Goal: Task Accomplishment & Management: Manage account settings

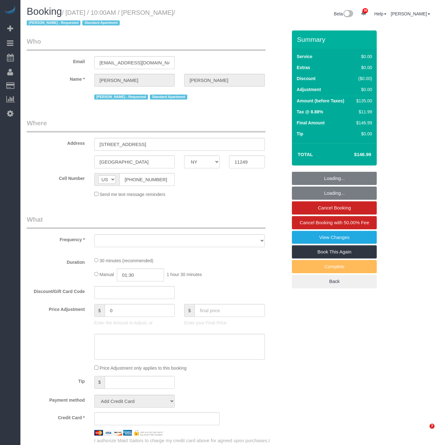
select select "NY"
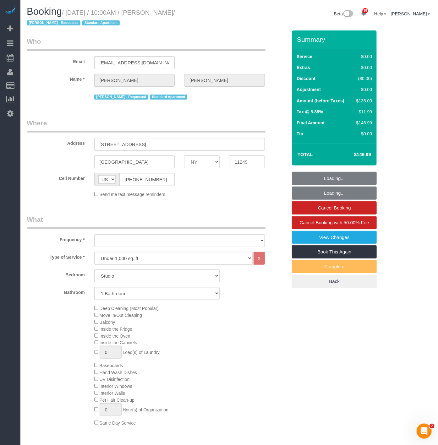
select select "object:17564"
select select "spot163"
select select "string:stripe-pm_1Rd9yJ4VGloSiKo7NDpFeJum"
select select "number:58"
select select "number:72"
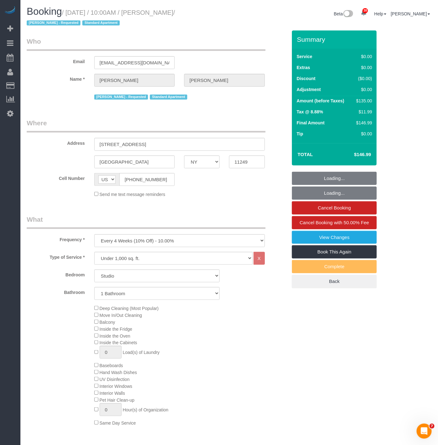
select select "number:15"
select select "number:5"
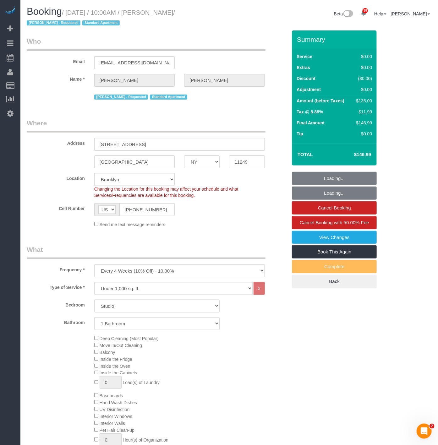
select select "object:18081"
select select "spot215"
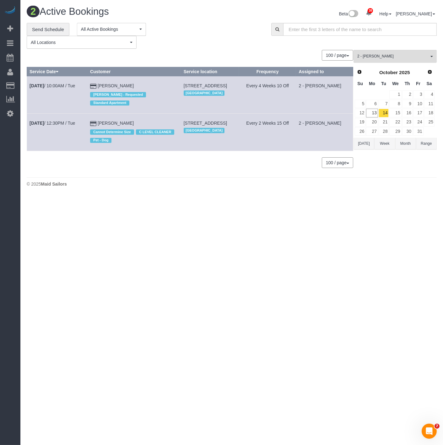
drag, startPoint x: 30, startPoint y: 127, endPoint x: 150, endPoint y: 127, distance: 120.0
click at [150, 127] on tr "Oct 14th / 12:30PM / Tue Roberta Taggart Cannot Determine Size C LEVEL CLEANER …" at bounding box center [190, 132] width 326 height 37
copy tr "Oct 14th / 12:30PM / Tue Roberta Taggart"
drag, startPoint x: 191, startPoint y: 134, endPoint x: 173, endPoint y: 124, distance: 19.8
click at [181, 124] on td "33 Bond Street Apt. 2514, Brooklyn, NY 11201 Brooklyn" at bounding box center [210, 132] width 58 height 37
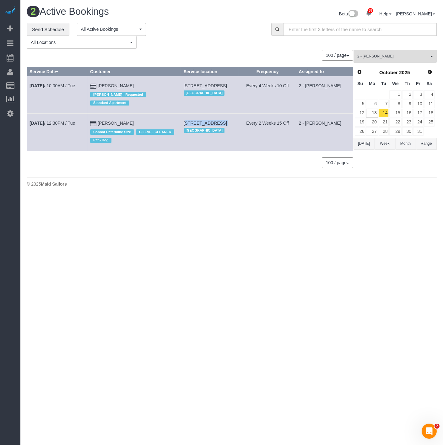
copy td "33 Bond Street Apt. 2514, Brooklyn, NY 11201"
click at [39, 124] on b "Oct 14th" at bounding box center [37, 123] width 14 height 5
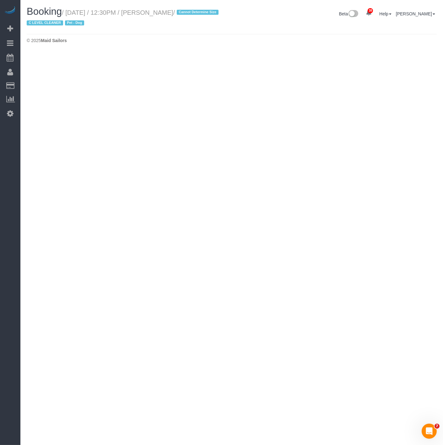
select select "NY"
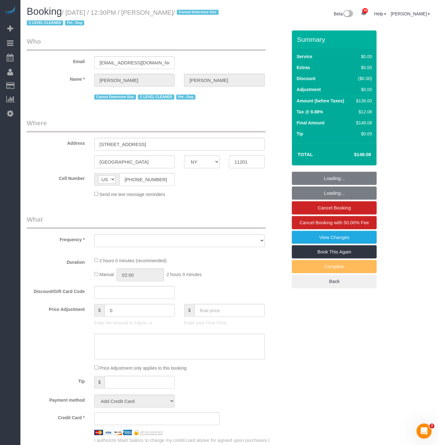
select select "number:89"
select select "number:90"
select select "number:13"
select select "number:6"
select select "object:19188"
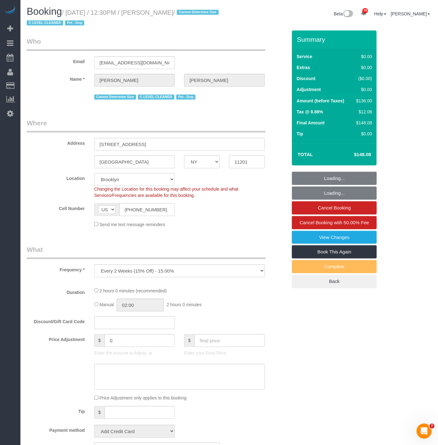
select select "1"
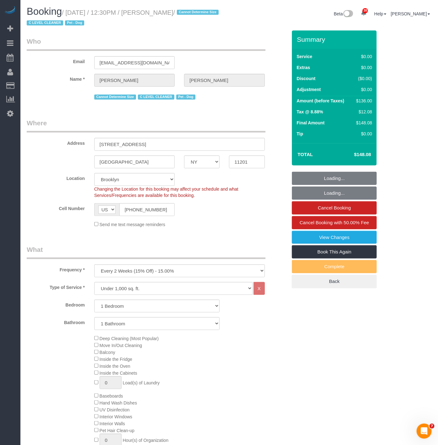
select select "string:stripe-pm_1Nj3TP4VGloSiKo7GSDuJG2L"
select select "object:19672"
select select "1"
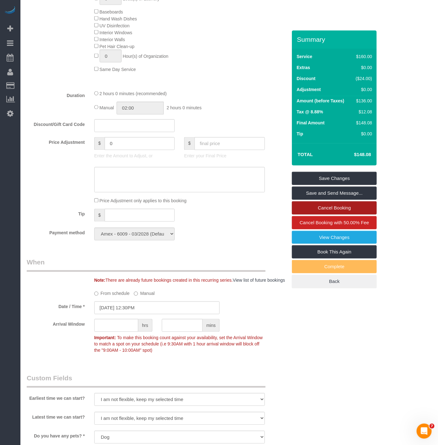
scroll to position [558, 0]
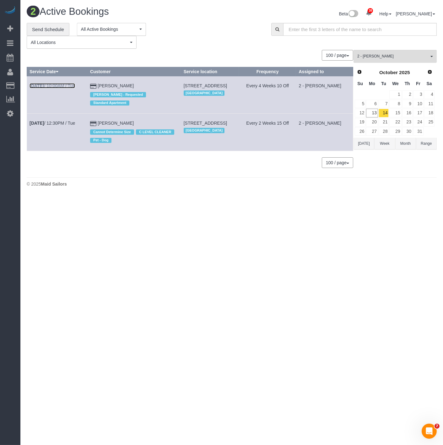
click at [54, 86] on link "Oct 14th / 10:00AM / Tue" at bounding box center [53, 85] width 46 height 5
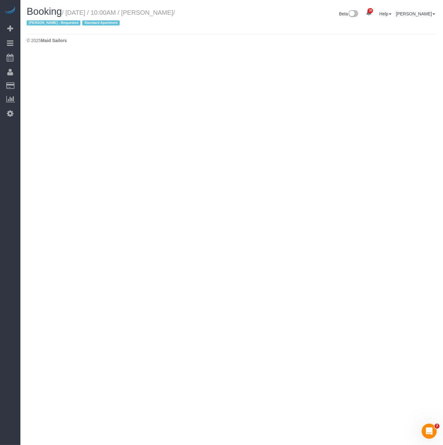
select select "NY"
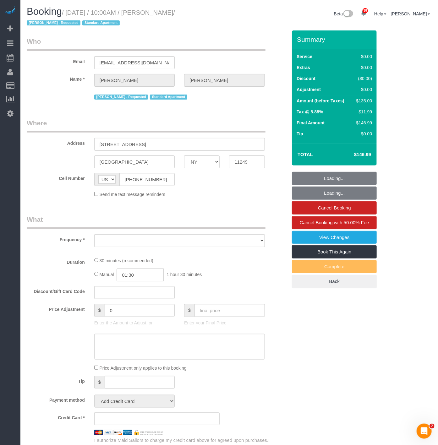
select select "object:20630"
select select "number:58"
select select "number:72"
select select "number:15"
select select "number:5"
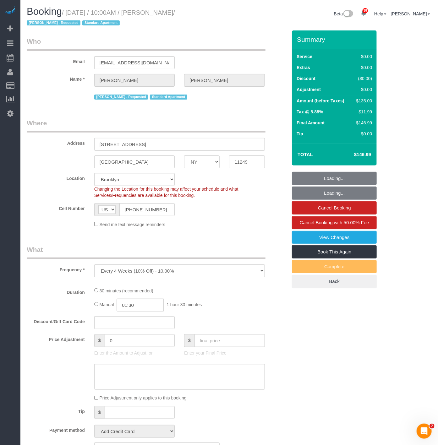
select select "object:20888"
select select "string:stripe-pm_1Rd9yJ4VGloSiKo7NDpFeJum"
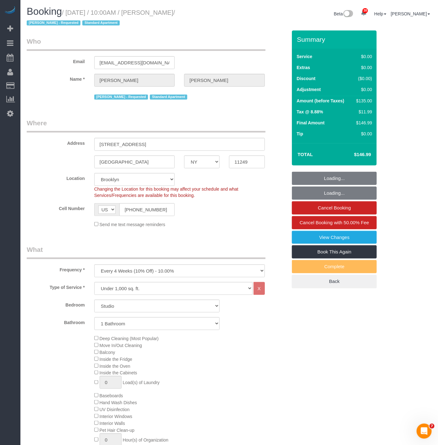
select select "spot318"
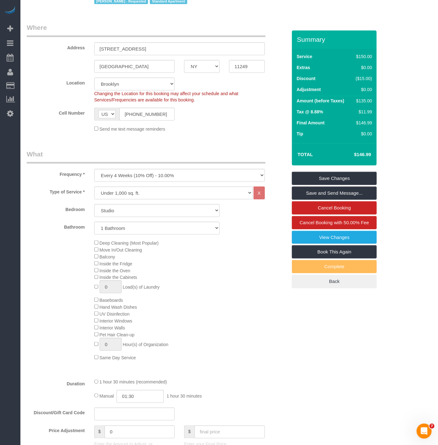
scroll to position [105, 0]
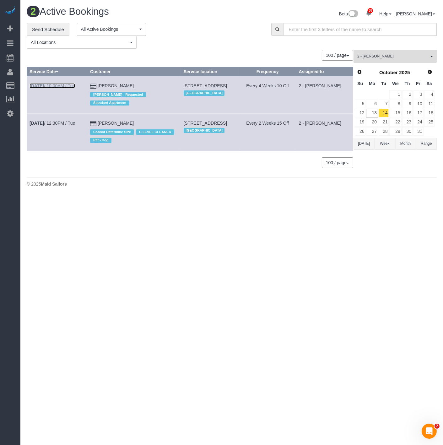
click at [57, 85] on link "Oct 14th / 10:00AM / Tue" at bounding box center [53, 85] width 46 height 5
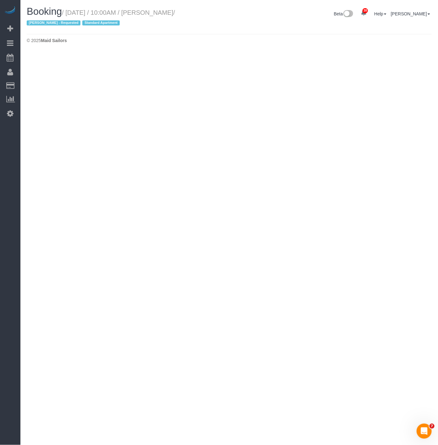
select select "NY"
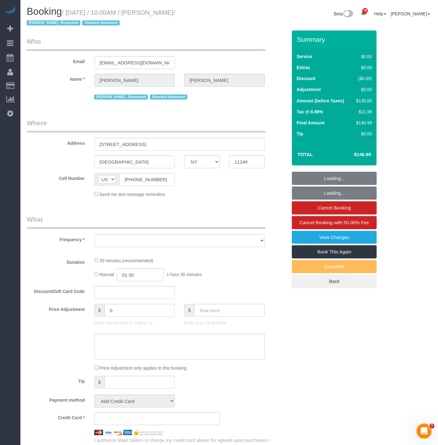
select select "object:22208"
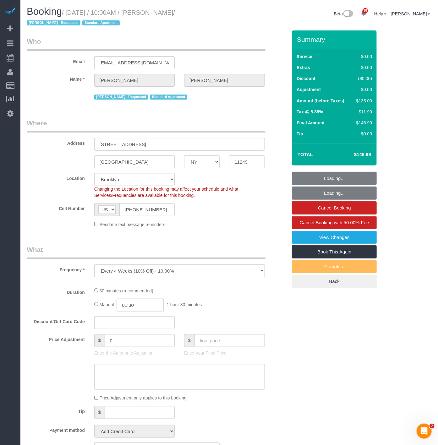
select select "number:58"
select select "number:72"
select select "number:15"
select select "number:5"
select select "object:22363"
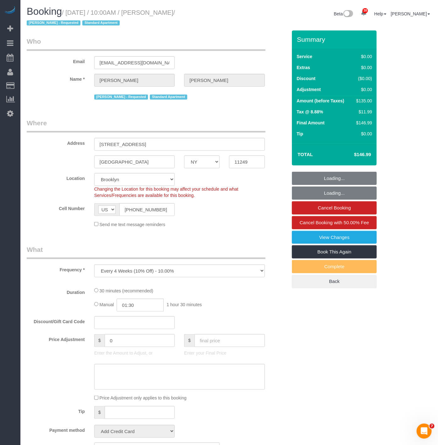
select select "string:stripe-pm_1Rd9yJ4VGloSiKo7NDpFeJum"
select select "spot370"
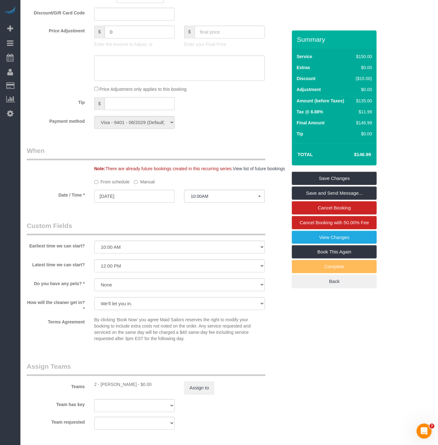
scroll to position [488, 0]
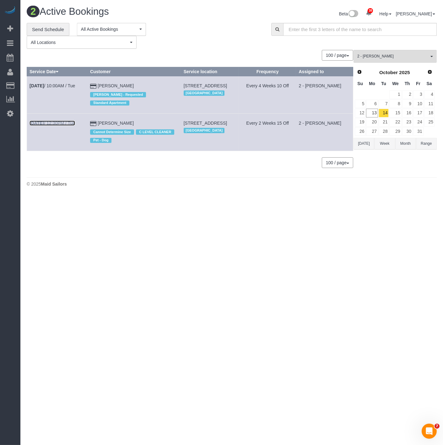
click at [64, 122] on link "Oct 14th / 12:30PM / Tue" at bounding box center [53, 123] width 46 height 5
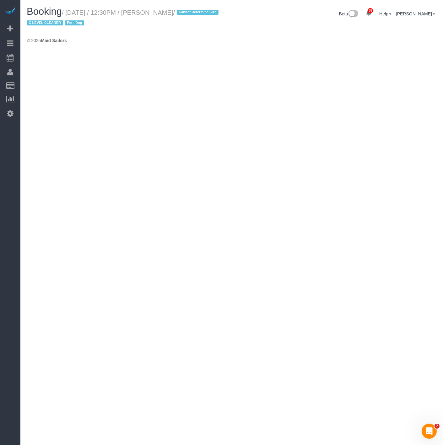
select select "NY"
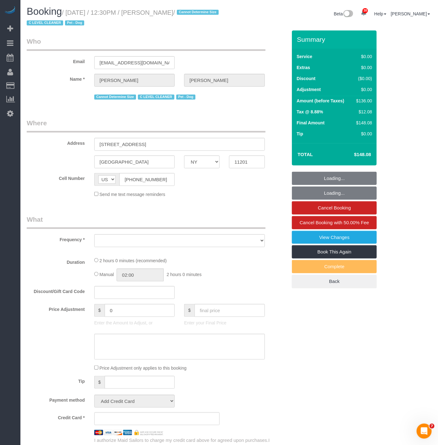
select select "object:23790"
select select "1"
select select "number:89"
select select "number:90"
select select "number:13"
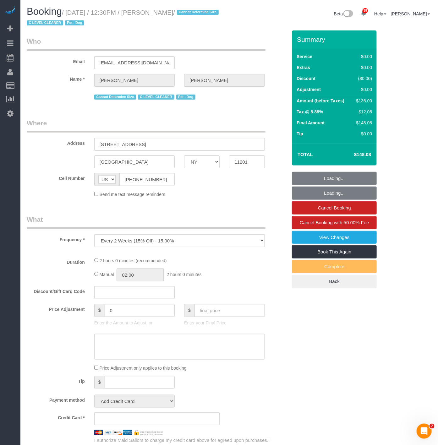
select select "number:6"
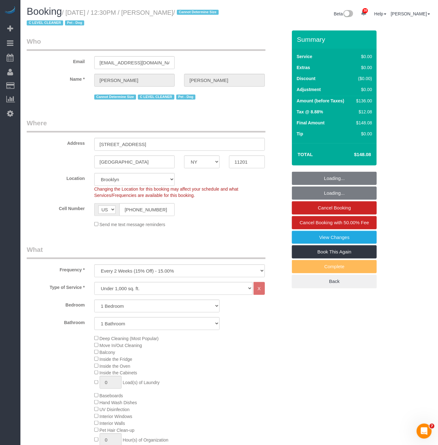
select select "object:24048"
select select "string:stripe-pm_1Nj3TP4VGloSiKo7GSDuJG2L"
select select "1"
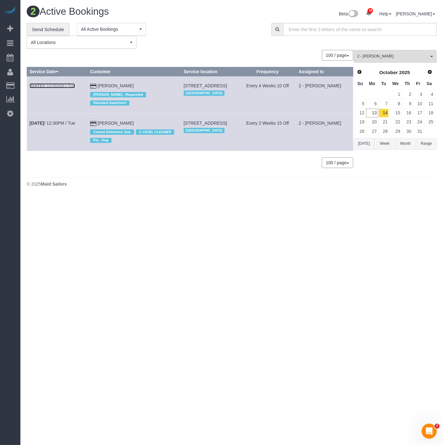
click at [52, 86] on link "Oct 14th / 10:00AM / Tue" at bounding box center [53, 85] width 46 height 5
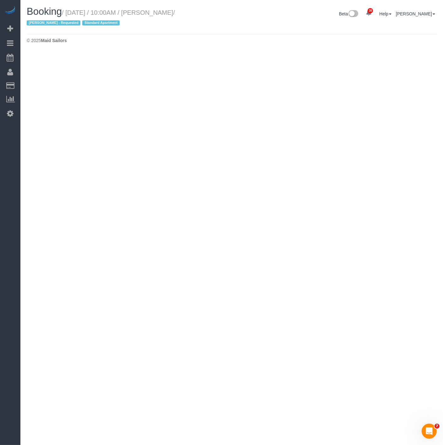
select select "NY"
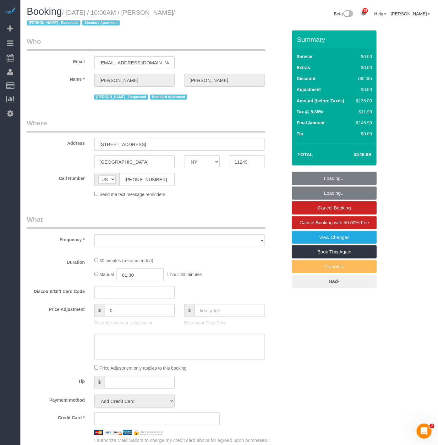
select select "object:25528"
select select "string:stripe-pm_1Rd9yJ4VGloSiKo7NDpFeJum"
select select "number:58"
select select "number:72"
select select "number:15"
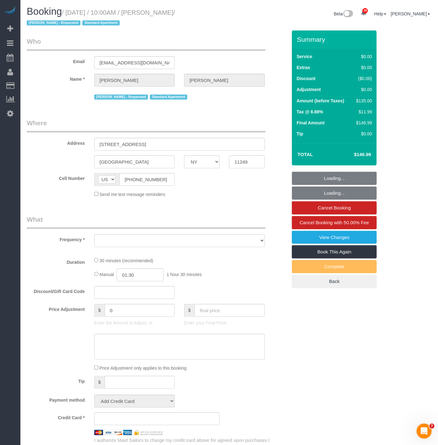
select select "number:5"
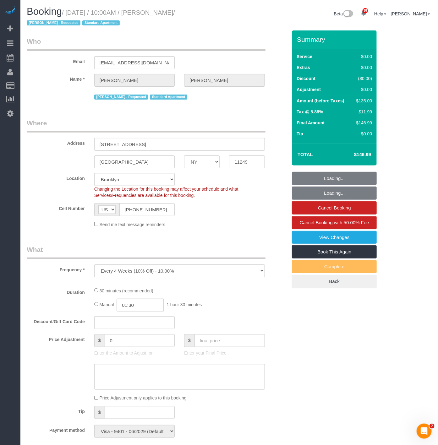
select select "spot473"
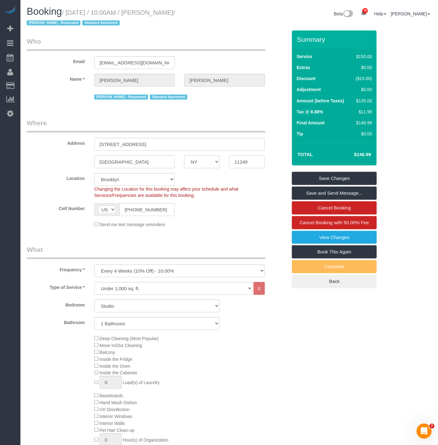
drag, startPoint x: 205, startPoint y: 11, endPoint x: 153, endPoint y: 10, distance: 52.2
click at [153, 10] on small "/ October 14, 2025 / 10:00AM / Richard Rosenthal / Alton Jasper - Requested Sta…" at bounding box center [101, 18] width 148 height 18
copy small "Richard Rosenthal"
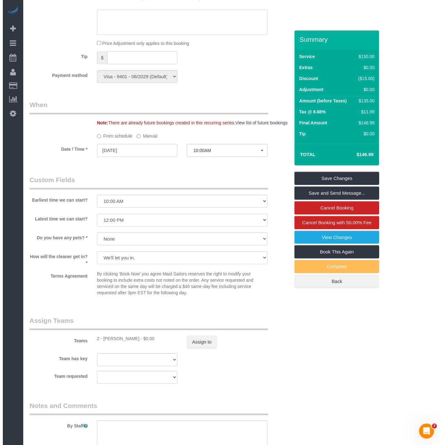
scroll to position [558, 0]
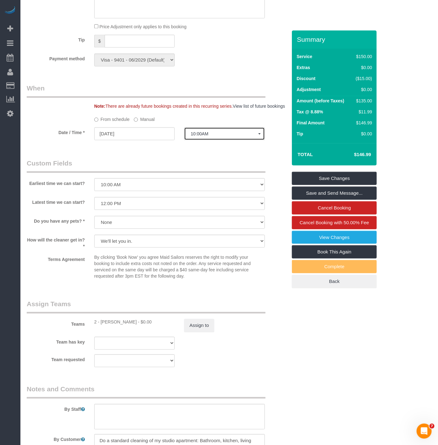
click at [195, 136] on span "10:00AM" at bounding box center [224, 133] width 67 height 5
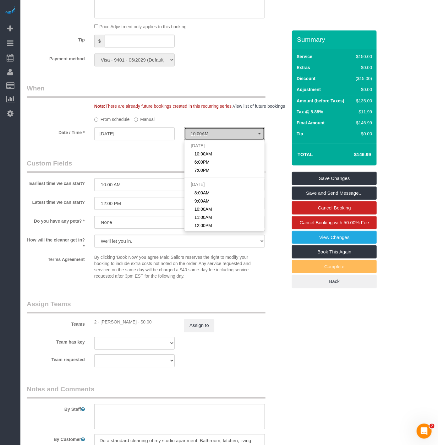
click at [195, 136] on span "10:00AM" at bounding box center [224, 133] width 67 height 5
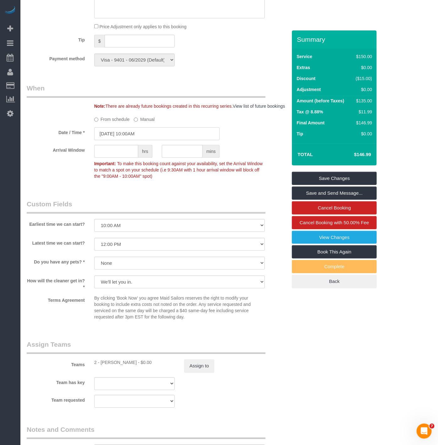
click at [143, 140] on input "10/14/2025 10:00AM" at bounding box center [157, 133] width 126 height 13
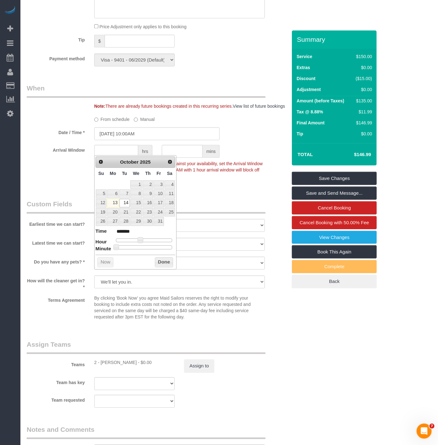
type input "10/14/2025 10:25AM"
type input "*******"
click at [140, 246] on div at bounding box center [144, 247] width 56 height 4
type input "10/14/2025 10:30AM"
type input "*******"
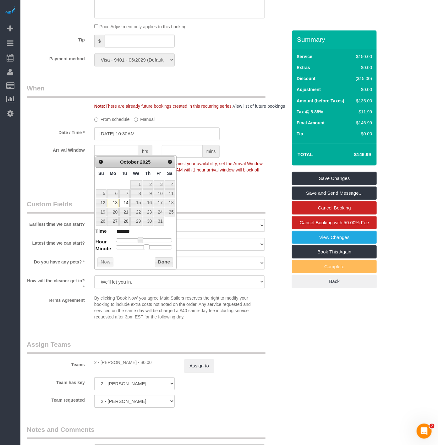
drag, startPoint x: 141, startPoint y: 247, endPoint x: 146, endPoint y: 247, distance: 5.0
click at [146, 247] on span at bounding box center [147, 247] width 6 height 6
click at [160, 261] on button "Done" at bounding box center [164, 262] width 19 height 10
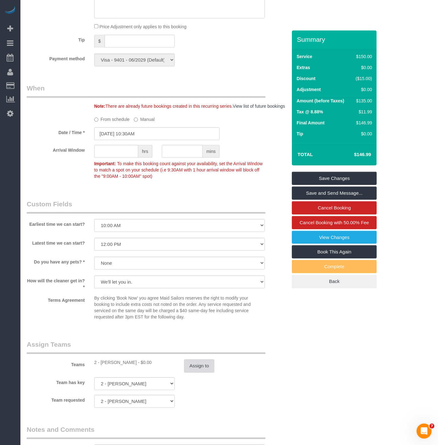
click at [199, 373] on button "Assign to" at bounding box center [199, 365] width 30 height 13
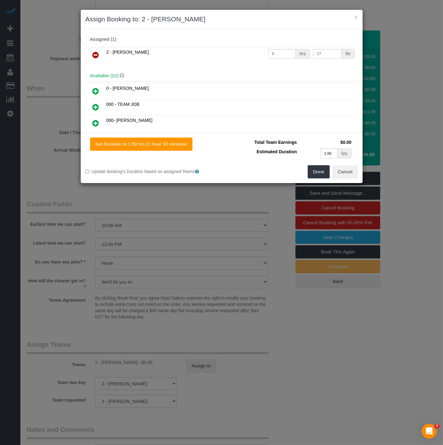
click at [96, 58] on icon at bounding box center [96, 55] width 7 height 8
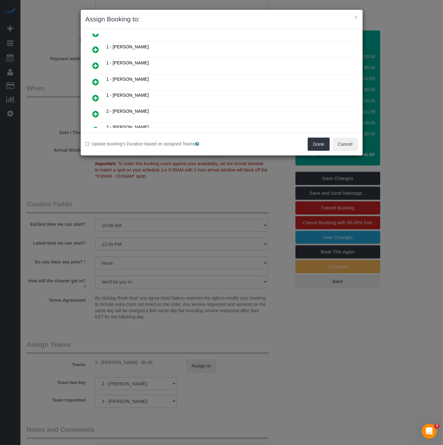
scroll to position [174, 0]
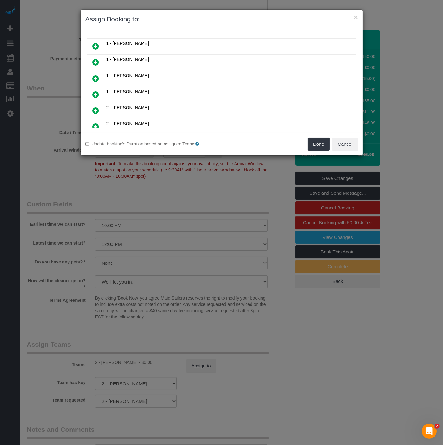
click at [95, 42] on icon at bounding box center [96, 46] width 7 height 8
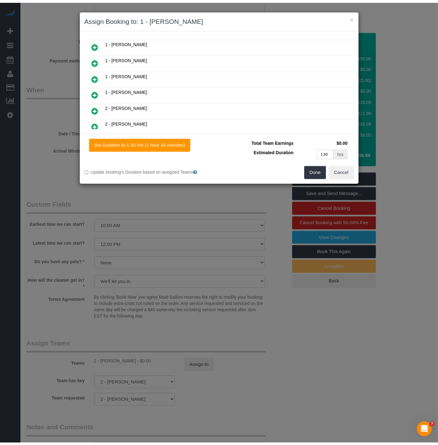
scroll to position [189, 0]
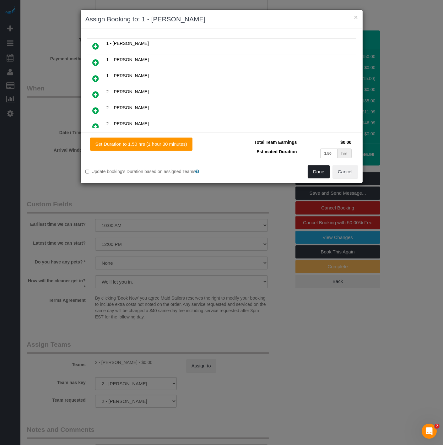
click at [316, 168] on button "Done" at bounding box center [319, 171] width 22 height 13
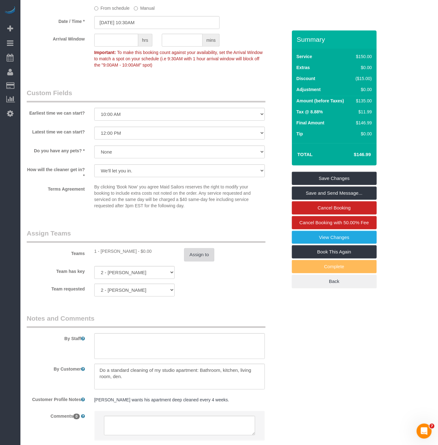
scroll to position [724, 0]
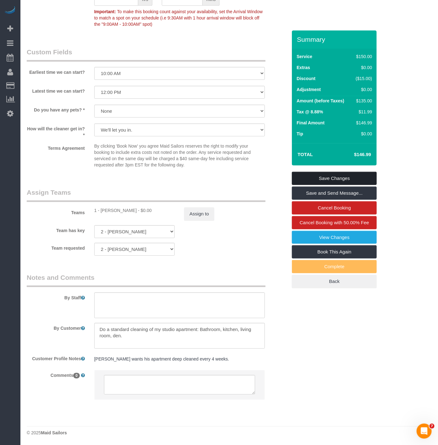
click at [311, 178] on link "Save Changes" at bounding box center [334, 178] width 85 height 13
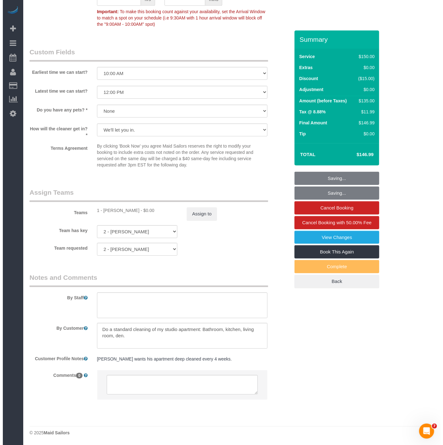
scroll to position [718, 0]
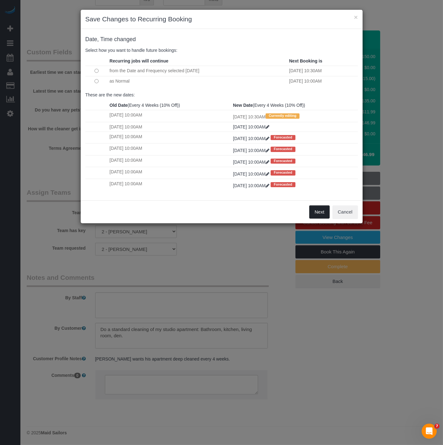
click at [315, 218] on button "Next" at bounding box center [319, 211] width 20 height 13
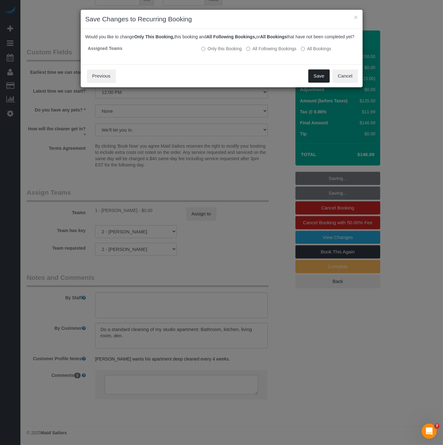
click at [312, 83] on button "Save" at bounding box center [318, 75] width 21 height 13
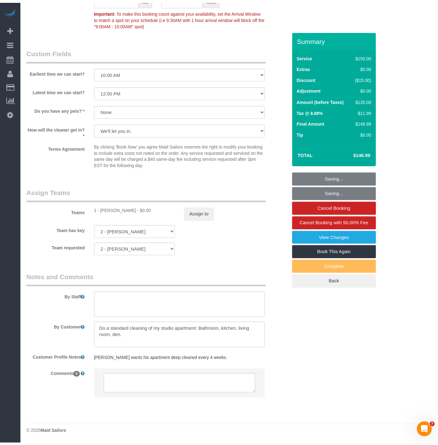
scroll to position [724, 0]
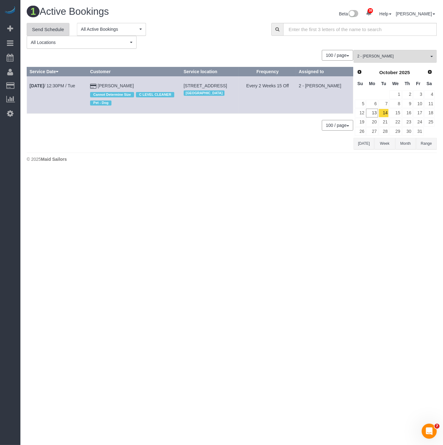
click at [46, 28] on link "Send Schedule" at bounding box center [48, 29] width 43 height 13
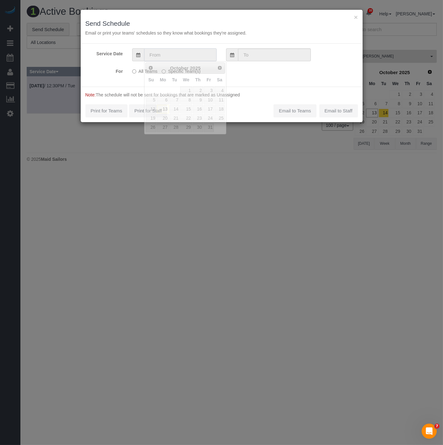
click at [196, 61] on body "× Send Schedule Email or print your teams' schedules so they know what bookings…" at bounding box center [221, 222] width 443 height 445
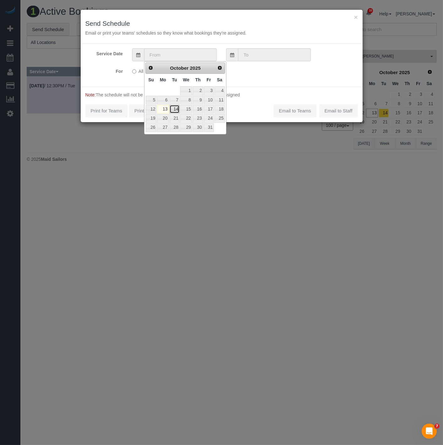
click at [172, 109] on link "14" at bounding box center [175, 109] width 10 height 8
type input "10/14/2025"
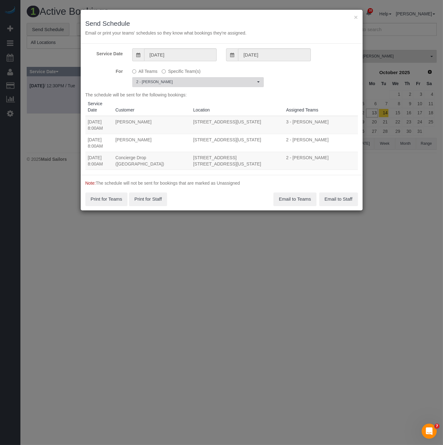
click at [166, 81] on span "2 - [PERSON_NAME]" at bounding box center [195, 81] width 119 height 5
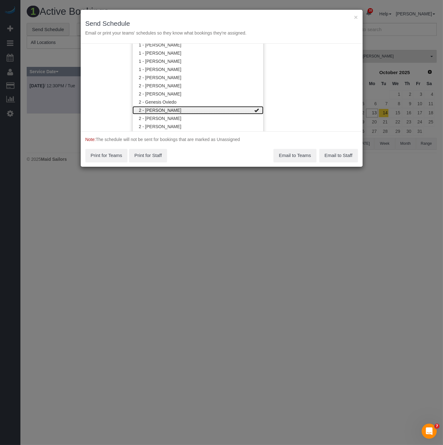
click at [164, 107] on link "2 - [PERSON_NAME]" at bounding box center [198, 110] width 131 height 8
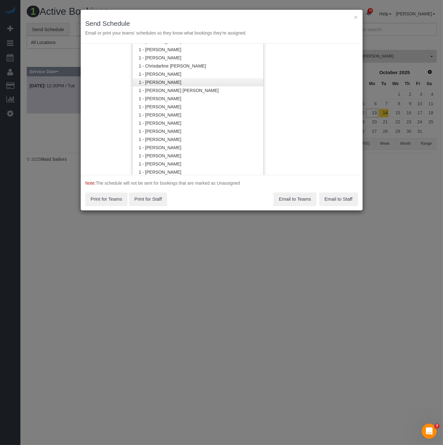
scroll to position [217, 0]
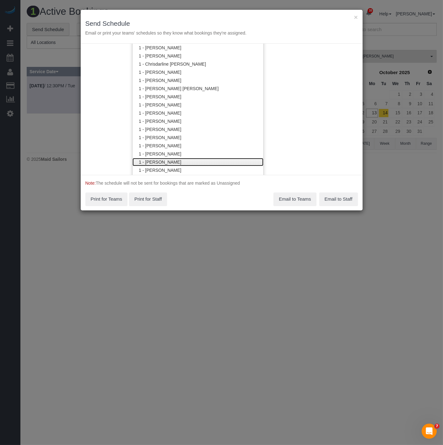
click at [161, 161] on link "1 - [PERSON_NAME]" at bounding box center [198, 162] width 131 height 8
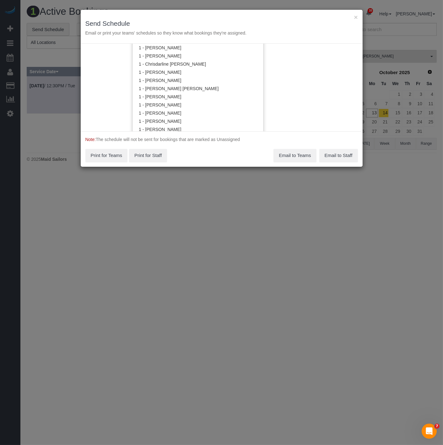
click at [226, 190] on div "× Send Schedule Email or print your teams' schedules so they know what bookings…" at bounding box center [221, 222] width 443 height 445
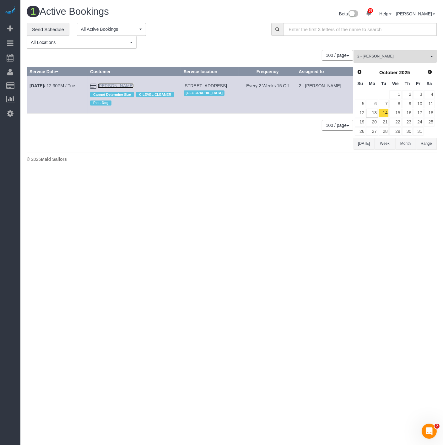
click at [115, 86] on link "Roberta Taggart" at bounding box center [116, 85] width 36 height 5
click at [376, 57] on span "2 - [PERSON_NAME]" at bounding box center [393, 56] width 72 height 5
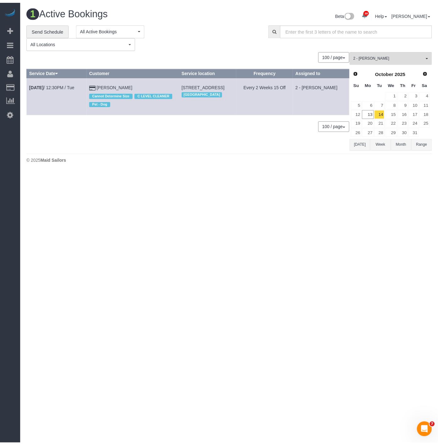
scroll to position [294, 0]
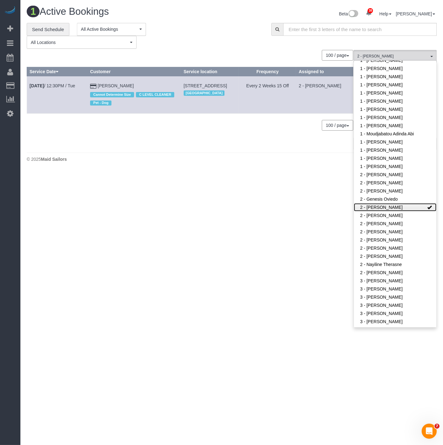
click at [368, 203] on link "2 - [PERSON_NAME]" at bounding box center [395, 207] width 83 height 8
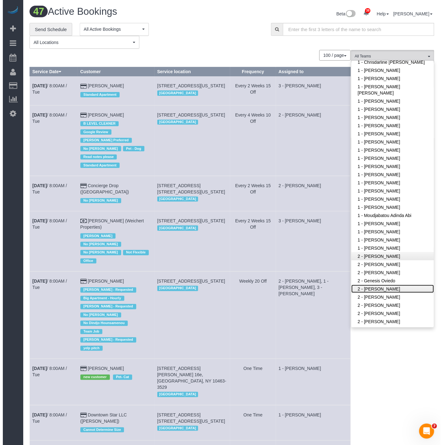
scroll to position [155, 0]
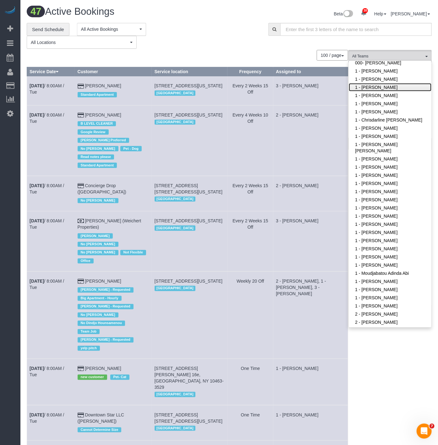
click at [372, 83] on link "1 - [PERSON_NAME]" at bounding box center [390, 87] width 83 height 8
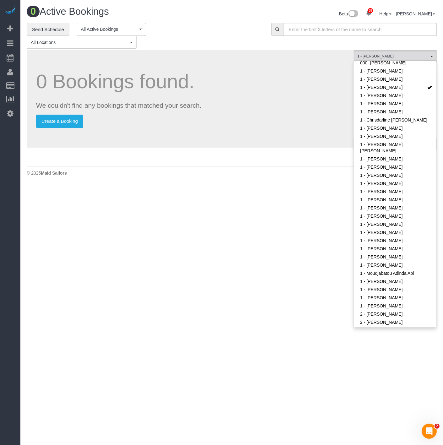
click at [236, 186] on body "38 Beta Your Notifications You have 0 alerts × You have 7 to charge for 10/10/2…" at bounding box center [221, 222] width 443 height 445
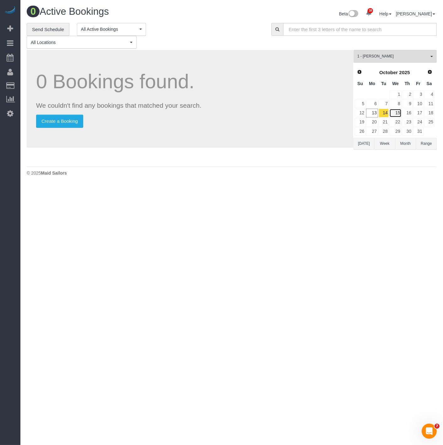
click at [394, 112] on link "15" at bounding box center [395, 113] width 12 height 8
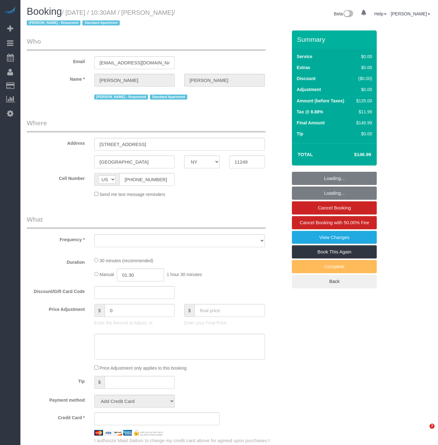
select select "NY"
select select "object:823"
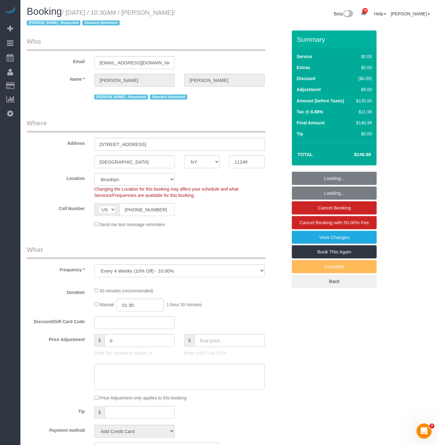
select select "string:stripe-pm_1Rd9yJ4VGloSiKo7NDpFeJum"
select select "number:58"
select select "number:72"
select select "number:15"
select select "number:5"
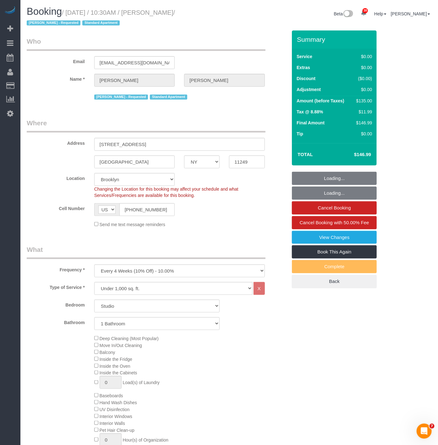
select select "object:1452"
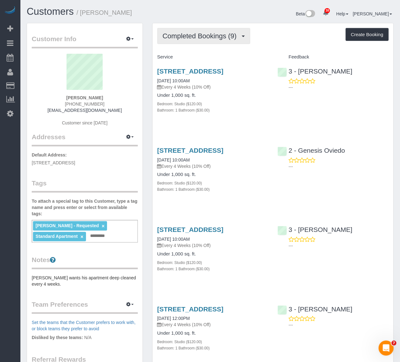
click at [221, 43] on button "Completed Bookings (9)" at bounding box center [203, 36] width 93 height 16
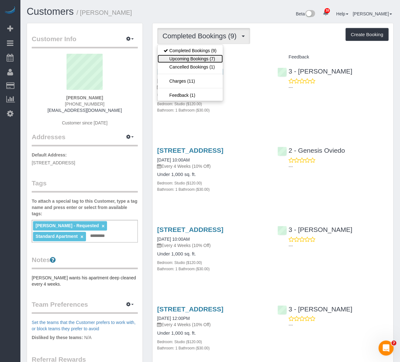
click at [195, 60] on link "Upcoming Bookings (7)" at bounding box center [190, 59] width 65 height 8
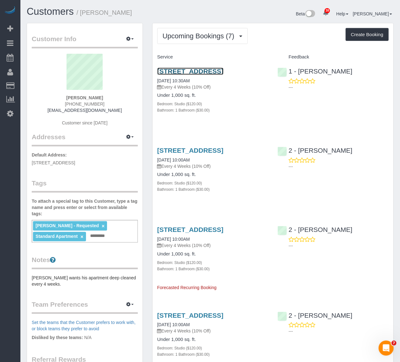
click at [196, 68] on link "[STREET_ADDRESS]" at bounding box center [190, 71] width 66 height 7
click at [186, 27] on div "Upcoming Bookings (7) Completed Bookings (9) Upcoming Bookings (7) Cancelled Bo…" at bounding box center [273, 337] width 241 height 629
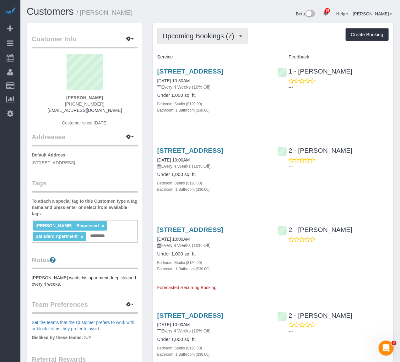
click at [183, 35] on span "Upcoming Bookings (7)" at bounding box center [200, 36] width 75 height 8
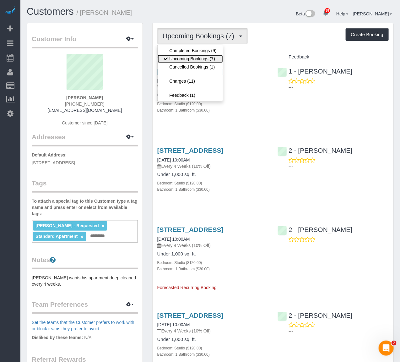
click at [179, 57] on link "Upcoming Bookings (7)" at bounding box center [190, 59] width 65 height 8
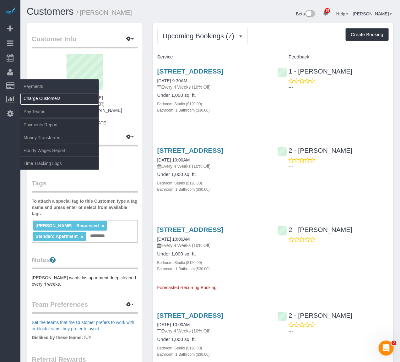
click at [33, 100] on link "Charge Customers" at bounding box center [59, 98] width 79 height 13
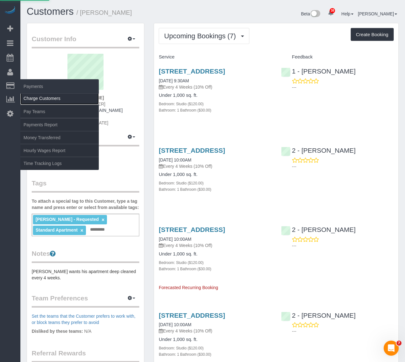
select select
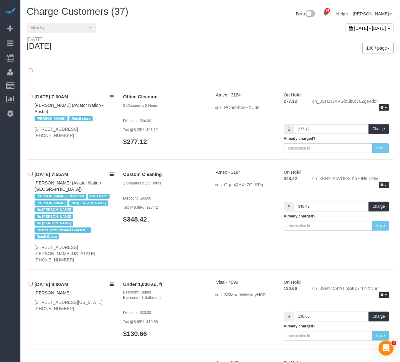
click at [346, 31] on div "October 13, 2025 - October 13, 2025" at bounding box center [370, 28] width 48 height 10
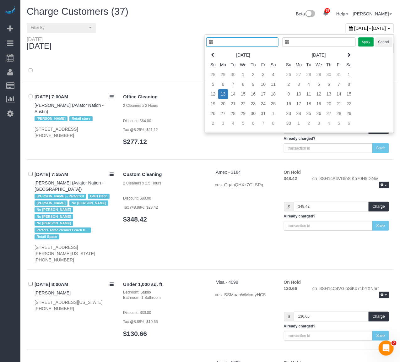
type input "**********"
click at [242, 96] on td "15" at bounding box center [243, 94] width 10 height 10
type input "**********"
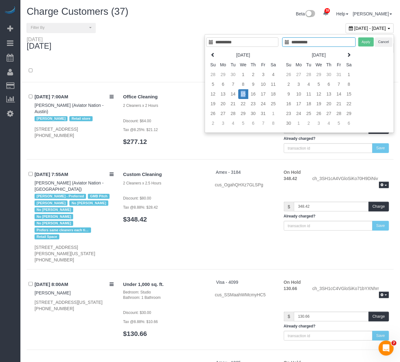
click at [242, 96] on td "15" at bounding box center [243, 94] width 10 height 10
type input "**********"
click at [364, 44] on button "Apply" at bounding box center [366, 41] width 16 height 9
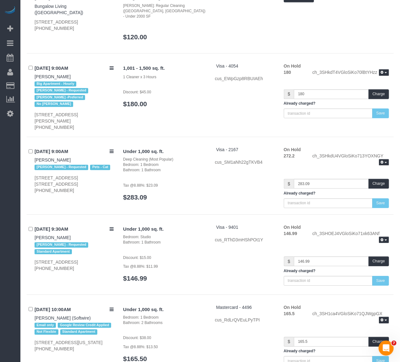
scroll to position [531, 0]
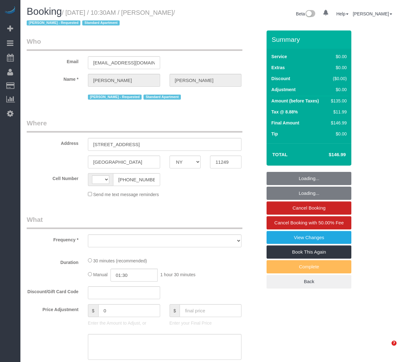
select select "NY"
select select "object:576"
select select "number:58"
select select "number:72"
select select "number:15"
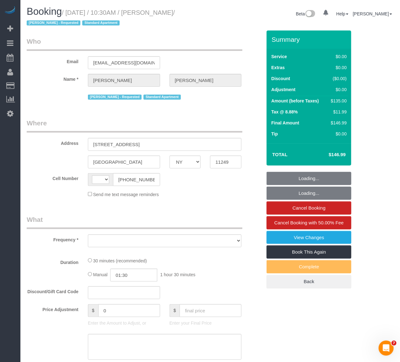
select select "number:5"
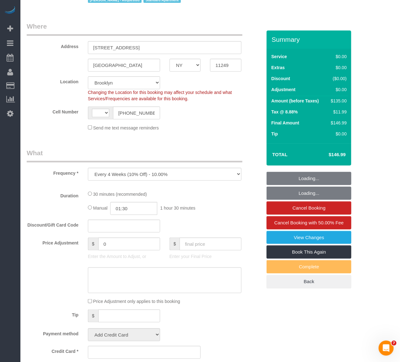
select select "object:731"
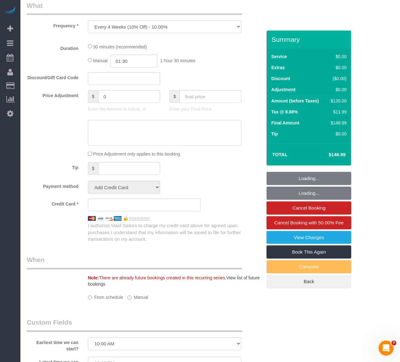
select select "string:US"
select select "string:stripe-pm_1Rd9yJ4VGloSiKo7NDpFeJum"
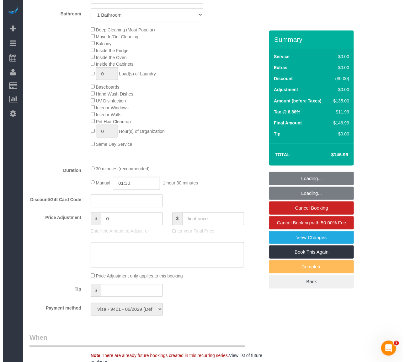
scroll to position [454, 0]
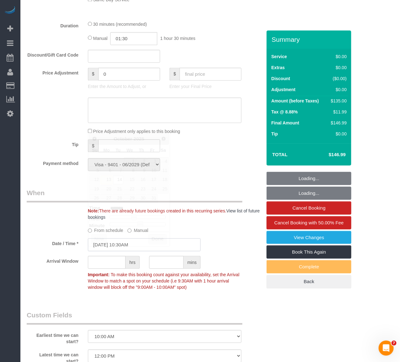
click at [147, 251] on input "10/14/2025 10:30AM" at bounding box center [144, 244] width 113 height 13
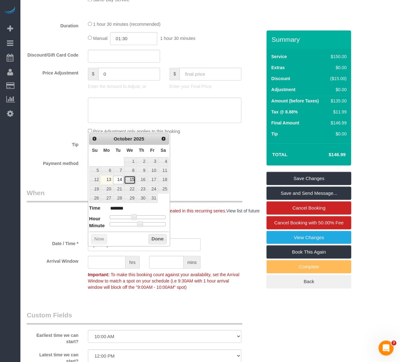
click at [126, 180] on link "15" at bounding box center [130, 180] width 12 height 8
type input "10/15/2025 9:30AM"
type input "******"
click at [129, 218] on span at bounding box center [132, 217] width 6 height 6
click at [155, 236] on button "Done" at bounding box center [158, 239] width 19 height 10
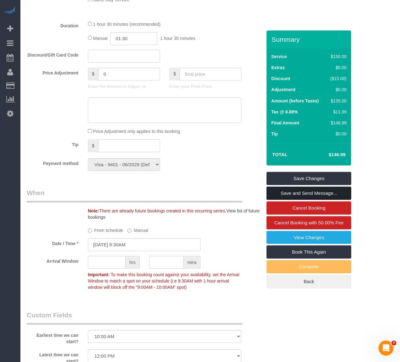
click at [299, 193] on link "Save and Send Message..." at bounding box center [309, 193] width 85 height 13
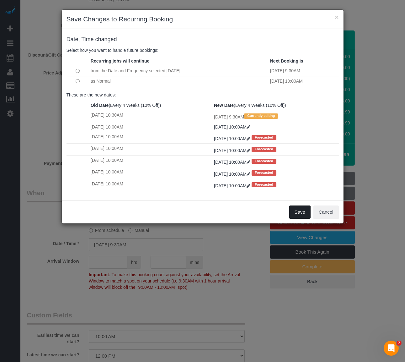
click at [296, 211] on button "Save" at bounding box center [300, 211] width 21 height 13
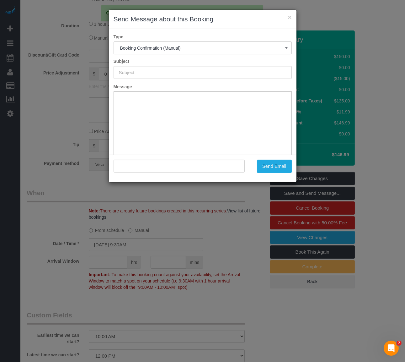
type input "Cleaning Confirmed for 10/15/2025 at 9:30am"
type input ""Richard Rosenthal" <nicopaintball99@gmail.com>"
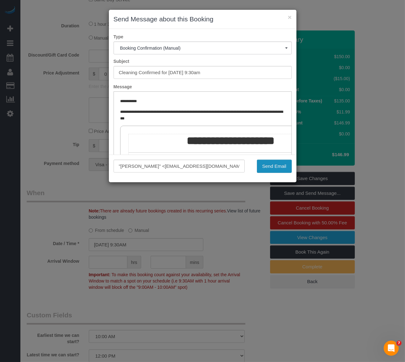
click at [284, 166] on button "Send Email" at bounding box center [274, 166] width 35 height 13
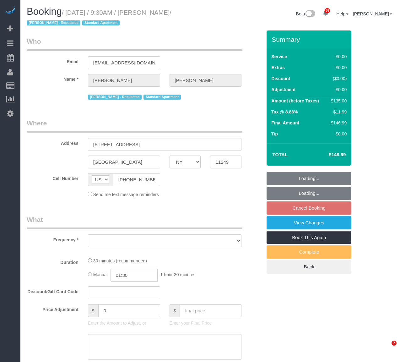
select select "NY"
select select "object:819"
select select "number:58"
select select "number:72"
select select "number:15"
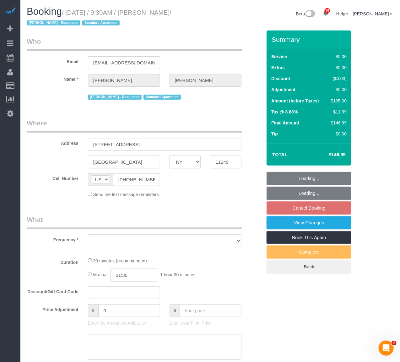
select select "number:5"
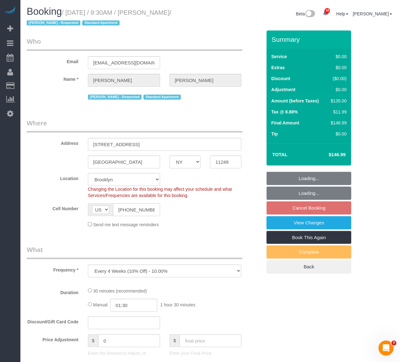
select select "object:974"
select select "string:stripe-pm_1Rd9yJ4VGloSiKo7NDpFeJum"
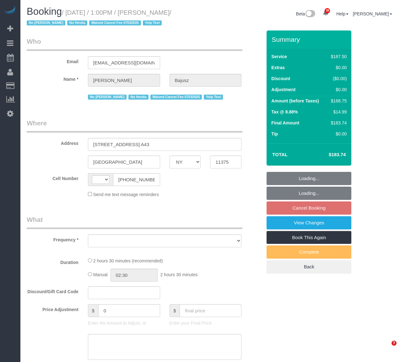
select select "NY"
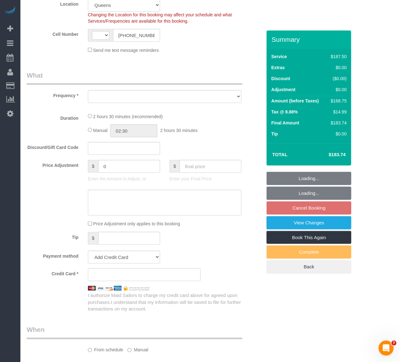
select select "string:[GEOGRAPHIC_DATA]"
select select "string:stripe-pm_1HGn0b4VGloSiKo748NNm9fv"
select select "number:89"
select select "number:90"
select select "number:15"
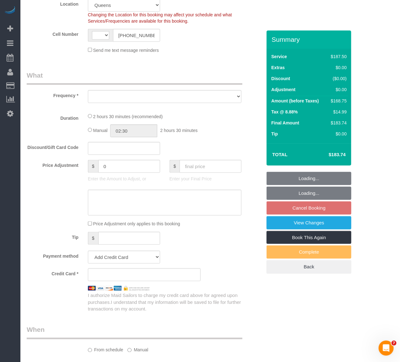
select select "number:5"
select select "number:21"
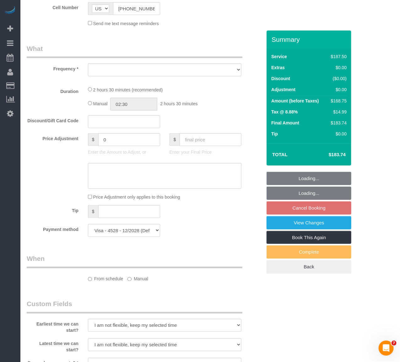
select select "object:1017"
select select "150"
select select "spot6"
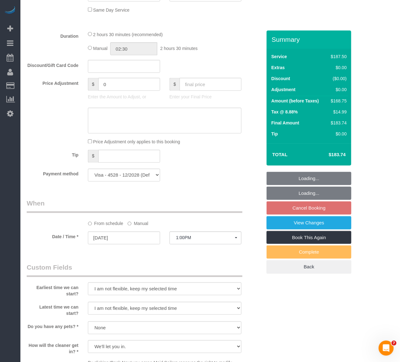
select select "object:1457"
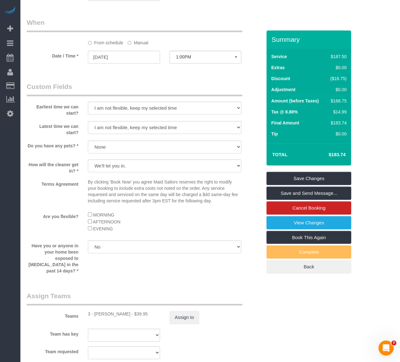
scroll to position [593, 0]
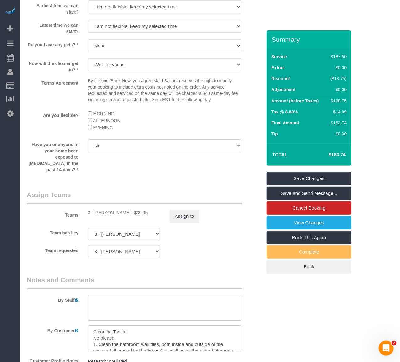
click at [115, 299] on textarea at bounding box center [165, 308] width 154 height 26
click at [122, 301] on textarea at bounding box center [165, 308] width 154 height 26
click at [162, 304] on textarea at bounding box center [165, 308] width 154 height 26
drag, startPoint x: 111, startPoint y: 299, endPoint x: 70, endPoint y: 300, distance: 41.2
click at [70, 300] on div "By Staff" at bounding box center [144, 297] width 245 height 45
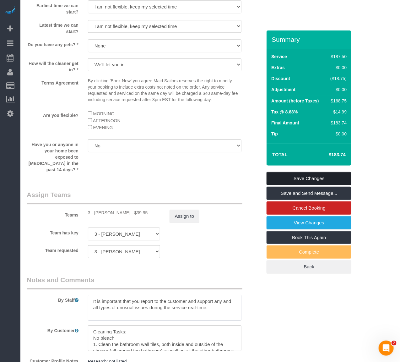
type textarea "It is important that you report to the customer and support any and all types o…"
click at [298, 177] on link "Save Changes" at bounding box center [309, 178] width 85 height 13
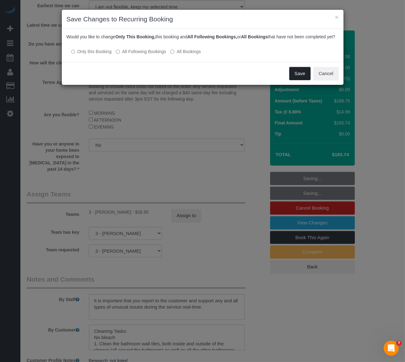
click at [294, 80] on button "Save" at bounding box center [300, 73] width 21 height 13
